Goal: Information Seeking & Learning: Get advice/opinions

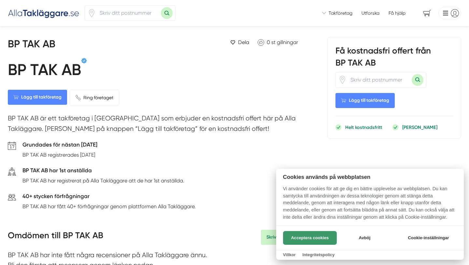
click at [308, 236] on button "Acceptera cookies" at bounding box center [310, 238] width 54 height 14
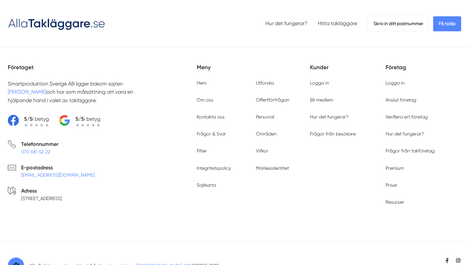
scroll to position [1039, 0]
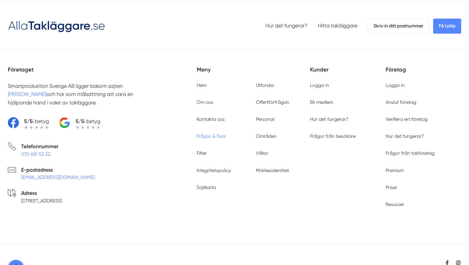
click at [207, 133] on link "Frågor & Svar" at bounding box center [211, 135] width 29 height 5
click at [89, 117] on p "5/5 i betyg" at bounding box center [88, 121] width 25 height 8
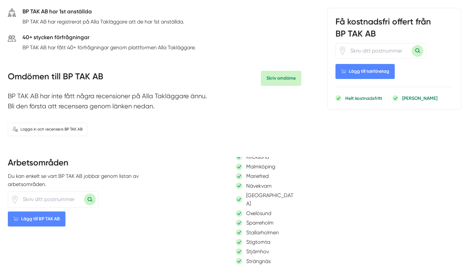
scroll to position [0, 0]
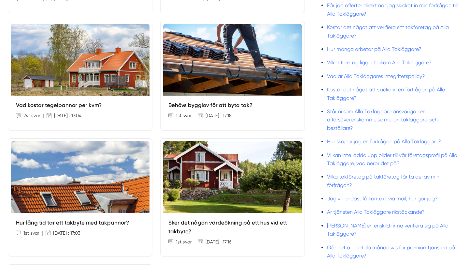
scroll to position [538, 0]
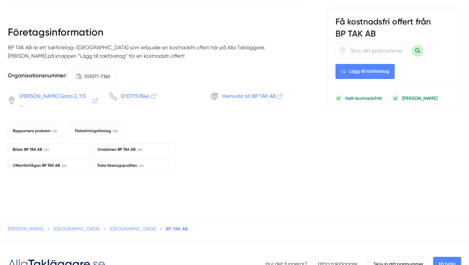
scroll to position [801, 0]
click at [125, 146] on span "Omdömen BP TAK AB" at bounding box center [119, 149] width 45 height 6
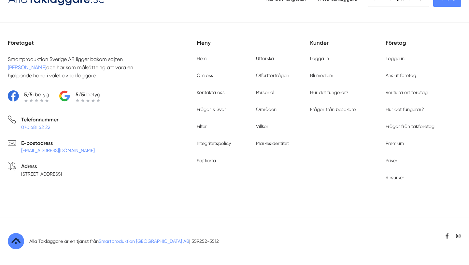
scroll to position [328, 0]
